Goal: Task Accomplishment & Management: Manage account settings

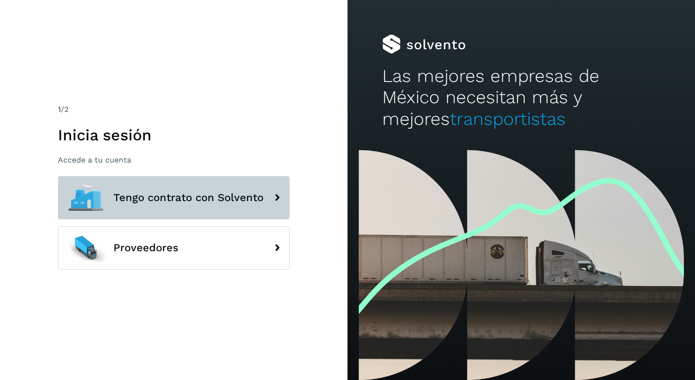
click at [148, 192] on span "Tengo contrato con Solvento" at bounding box center [188, 198] width 150 height 12
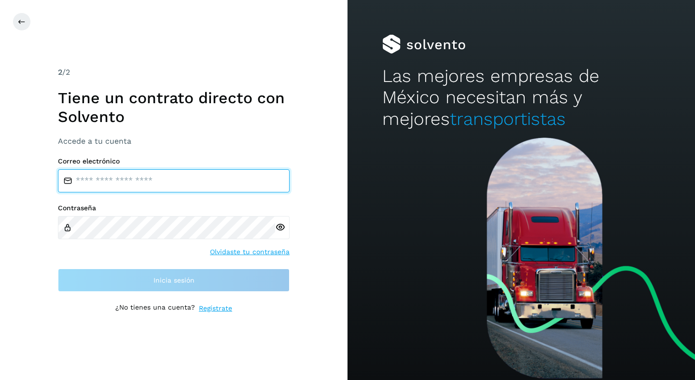
type input "**********"
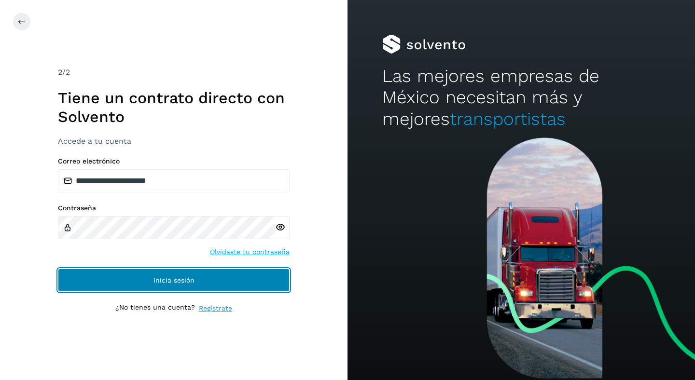
click at [169, 274] on button "Inicia sesión" at bounding box center [174, 280] width 232 height 23
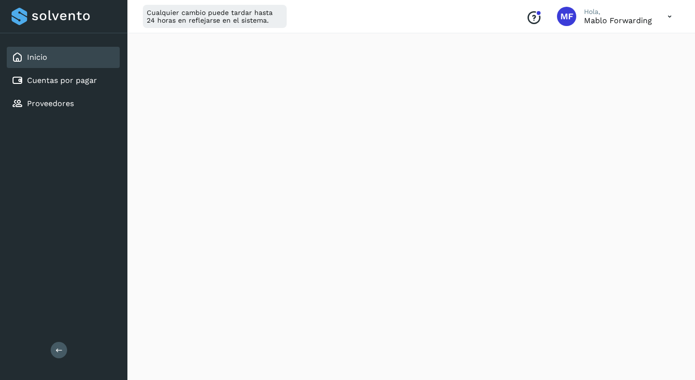
scroll to position [553, 0]
click at [80, 77] on link "Cuentas por pagar" at bounding box center [62, 80] width 70 height 9
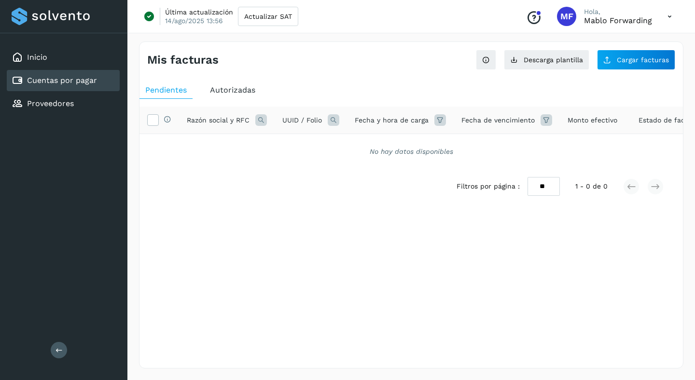
click at [239, 86] on span "Autorizadas" at bounding box center [232, 89] width 45 height 9
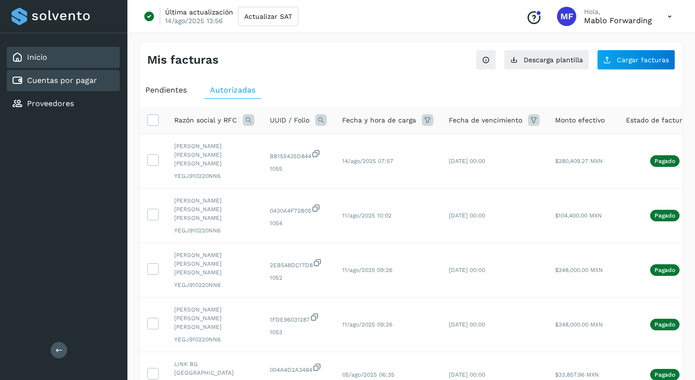
click at [67, 60] on div "Inicio" at bounding box center [63, 57] width 113 height 21
